Goal: Navigation & Orientation: Find specific page/section

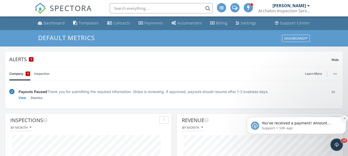
click at [344, 118] on icon "Dismiss notification" at bounding box center [344, 118] width 3 height 3
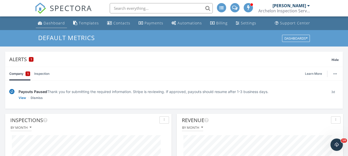
click at [52, 25] on div "Dashboard" at bounding box center [54, 23] width 21 height 5
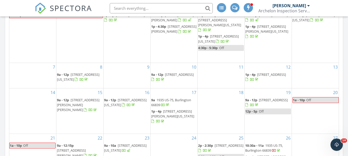
scroll to position [387, 0]
